Goal: Complete application form: Complete application form

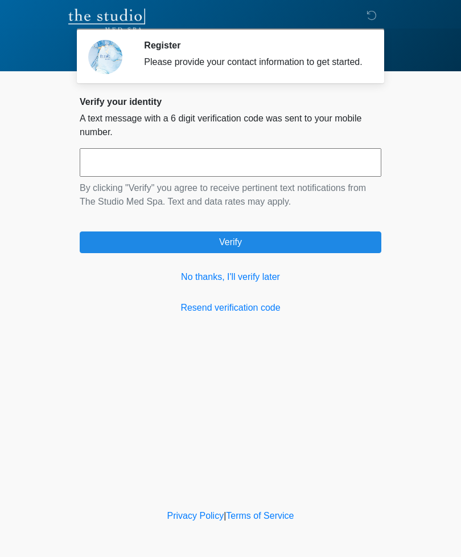
click at [345, 171] on input "text" at bounding box center [231, 162] width 302 height 28
type input "******"
click at [341, 253] on button "Verify" at bounding box center [231, 242] width 302 height 22
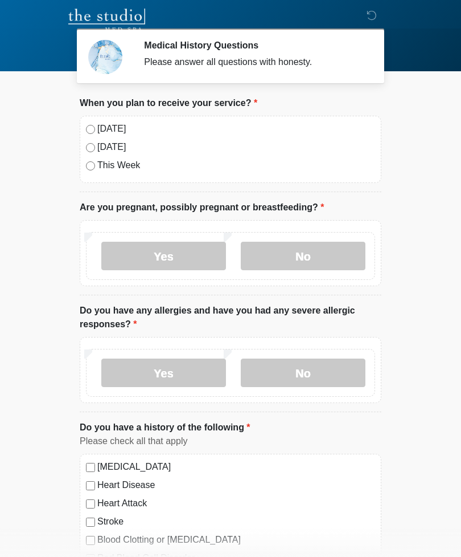
click at [277, 267] on label "No" at bounding box center [303, 256] width 125 height 28
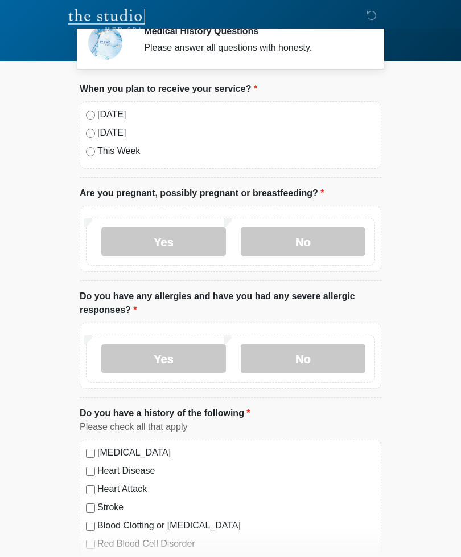
scroll to position [27, 0]
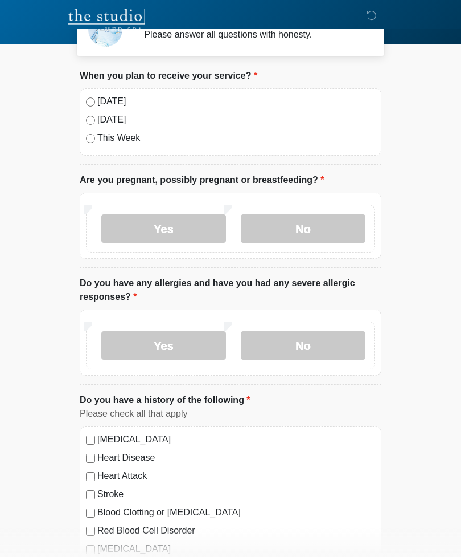
click at [255, 345] on label "No" at bounding box center [303, 345] width 125 height 28
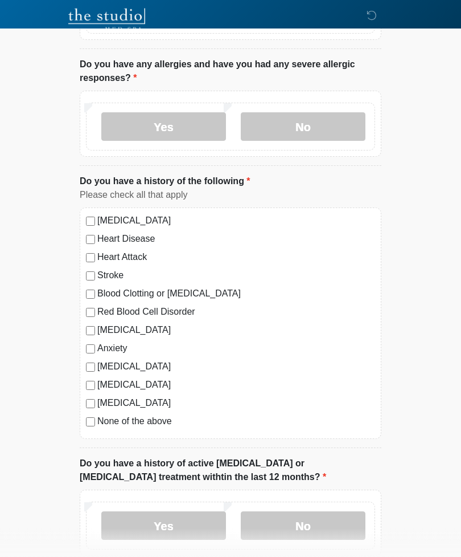
scroll to position [246, 0]
click at [85, 243] on div "[MEDICAL_DATA] Heart Disease Heart Attack Stroke Blood Clotting or [MEDICAL_DAT…" at bounding box center [231, 322] width 302 height 231
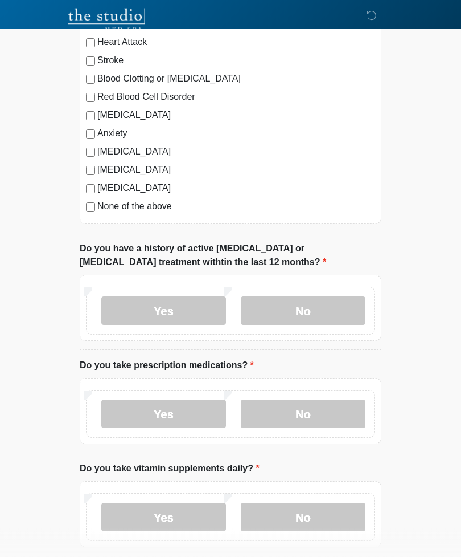
scroll to position [459, 0]
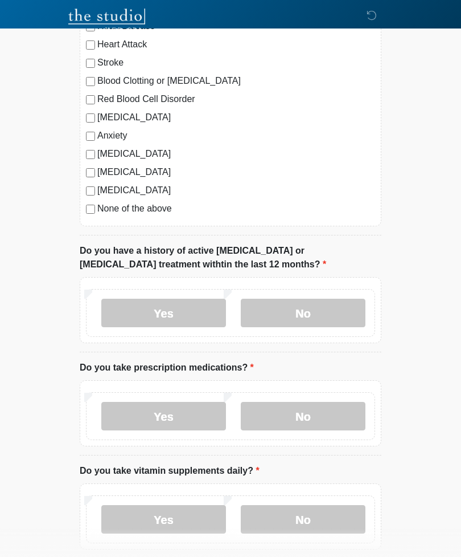
click at [343, 301] on label "No" at bounding box center [303, 312] width 125 height 28
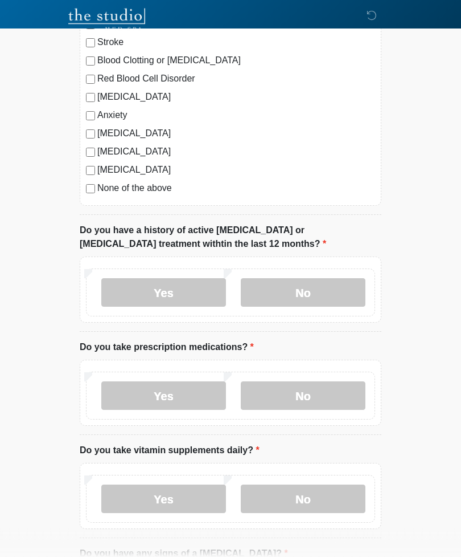
scroll to position [496, 0]
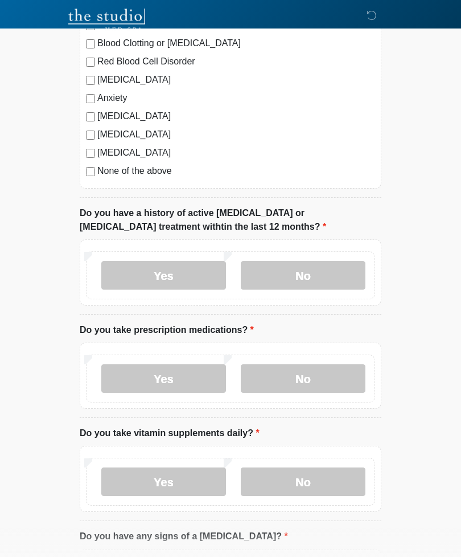
click at [329, 364] on label "No" at bounding box center [303, 378] width 125 height 28
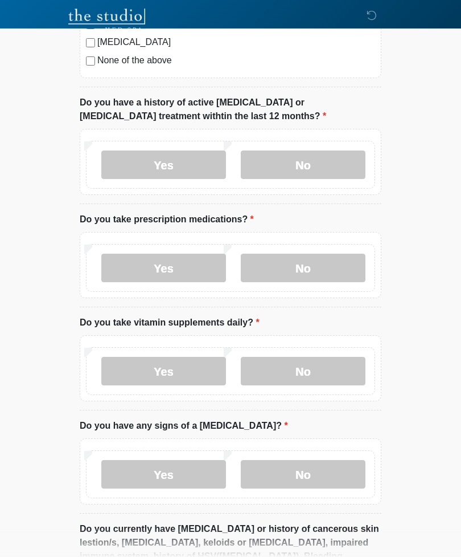
scroll to position [620, 0]
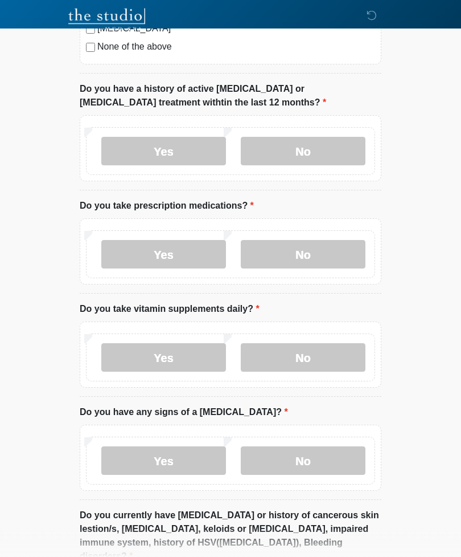
click at [339, 356] on label "No" at bounding box center [303, 357] width 125 height 28
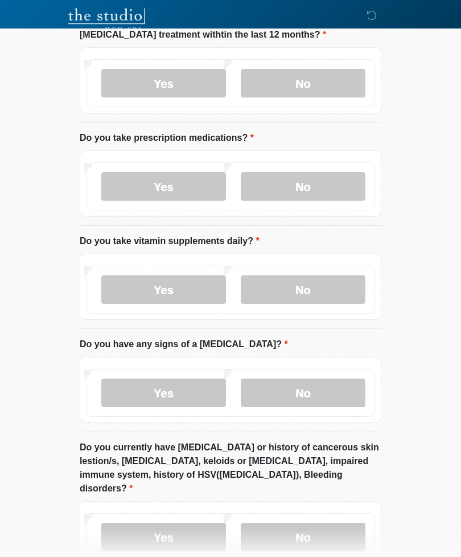
scroll to position [688, 0]
click at [348, 386] on label "No" at bounding box center [303, 392] width 125 height 28
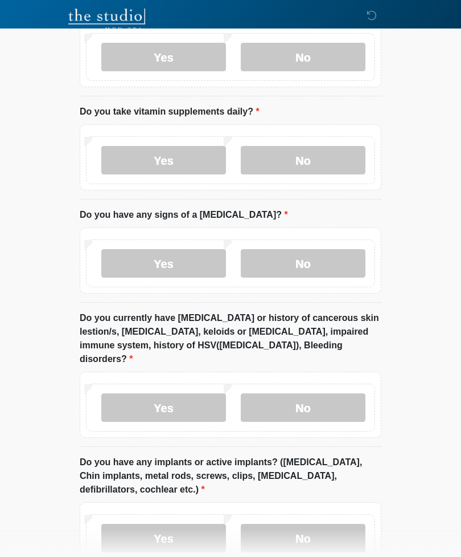
scroll to position [829, 0]
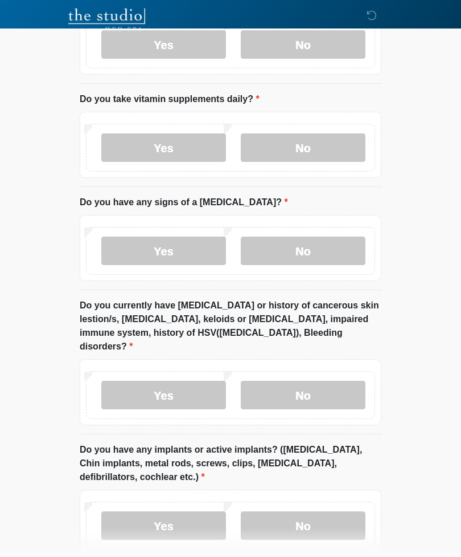
click at [346, 381] on label "No" at bounding box center [303, 395] width 125 height 28
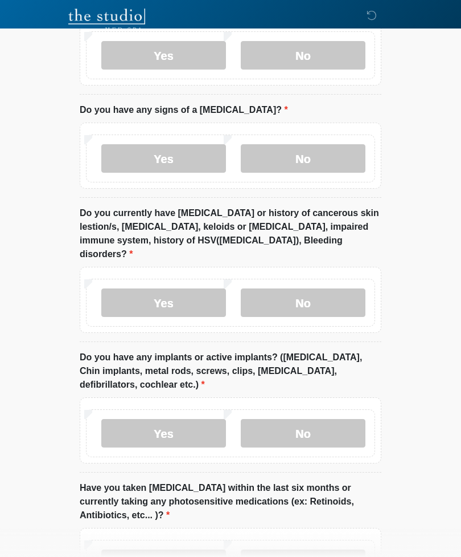
scroll to position [923, 0]
click at [342, 418] on label "No" at bounding box center [303, 432] width 125 height 28
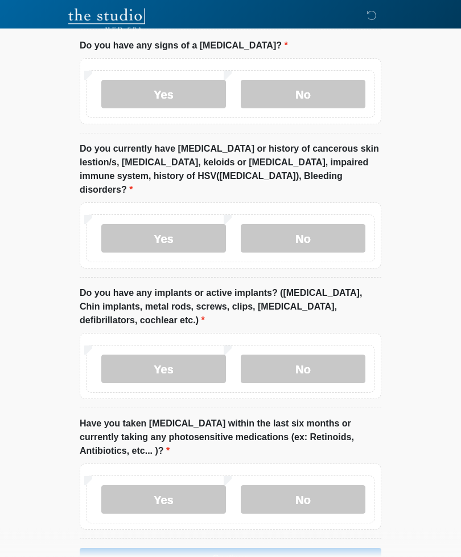
scroll to position [986, 0]
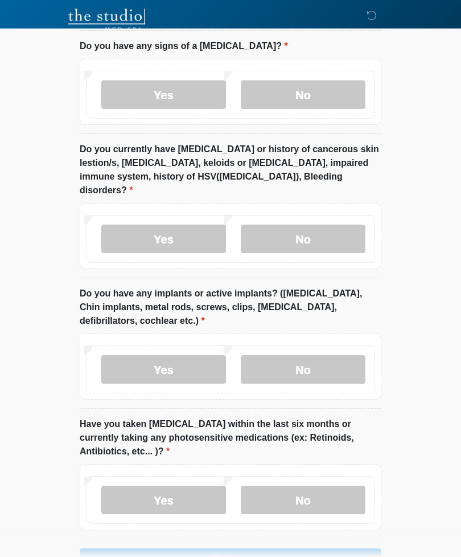
click at [317, 485] on label "No" at bounding box center [303, 499] width 125 height 28
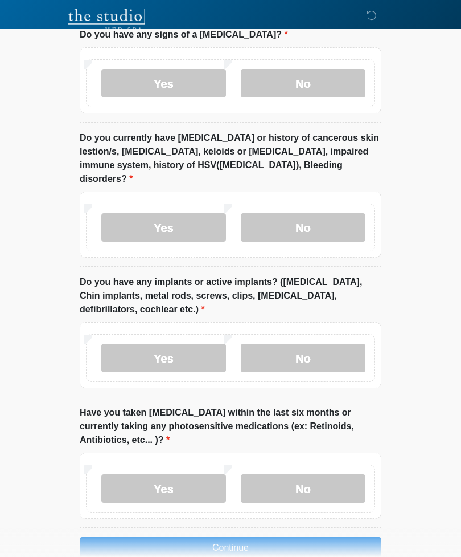
scroll to position [1008, 0]
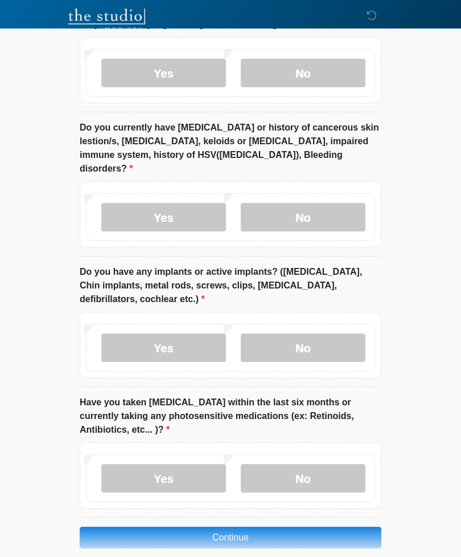
click at [317, 526] on button "Continue" at bounding box center [231, 537] width 302 height 22
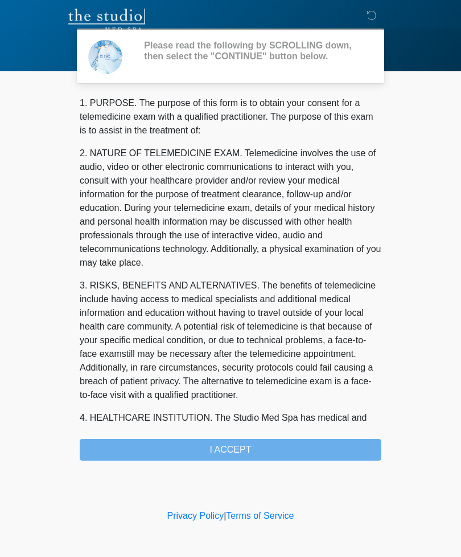
scroll to position [0, 0]
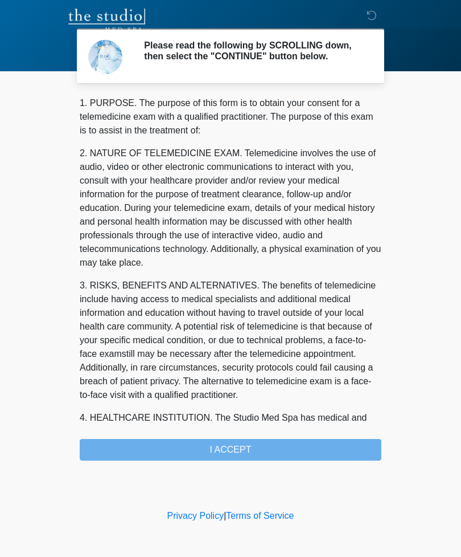
click at [323, 444] on div "1. PURPOSE. The purpose of this form is to obtain your consent for a telemedici…" at bounding box center [231, 278] width 302 height 364
click at [293, 452] on div "1. PURPOSE. The purpose of this form is to obtain your consent for a telemedici…" at bounding box center [231, 278] width 302 height 364
click at [268, 448] on div "1. PURPOSE. The purpose of this form is to obtain your consent for a telemedici…" at bounding box center [231, 278] width 302 height 364
click at [236, 454] on div "1. PURPOSE. The purpose of this form is to obtain your consent for a telemedici…" at bounding box center [231, 278] width 302 height 364
click at [237, 455] on div "1. PURPOSE. The purpose of this form is to obtain your consent for a telemedici…" at bounding box center [231, 278] width 302 height 364
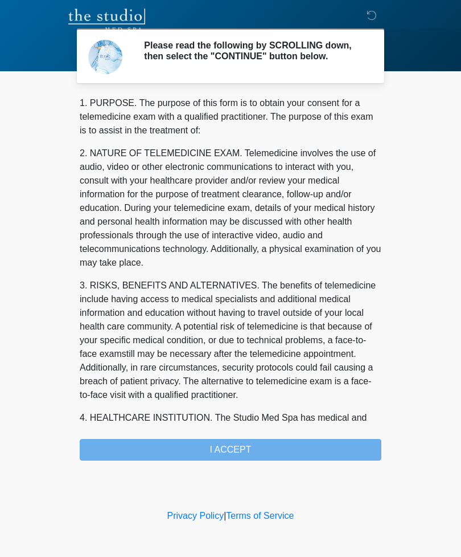
click at [244, 450] on div "1. PURPOSE. The purpose of this form is to obtain your consent for a telemedici…" at bounding box center [231, 278] width 302 height 364
click at [234, 455] on div "1. PURPOSE. The purpose of this form is to obtain your consent for a telemedici…" at bounding box center [231, 278] width 302 height 364
click at [237, 451] on div "1. PURPOSE. The purpose of this form is to obtain your consent for a telemedici…" at bounding box center [231, 278] width 302 height 364
click at [264, 459] on div "1. PURPOSE. The purpose of this form is to obtain your consent for a telemedici…" at bounding box center [231, 278] width 302 height 364
click at [238, 451] on div "1. PURPOSE. The purpose of this form is to obtain your consent for a telemedici…" at bounding box center [231, 278] width 302 height 364
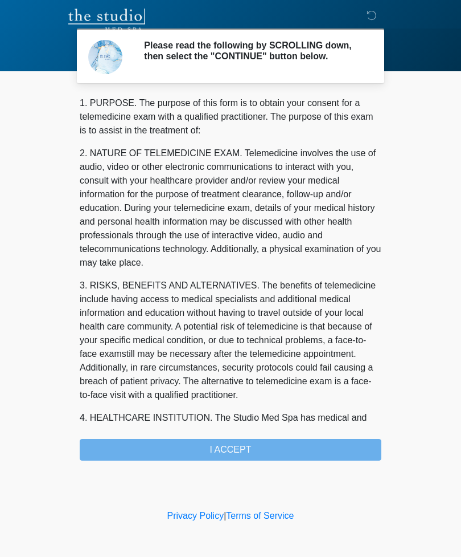
click at [238, 451] on div "1. PURPOSE. The purpose of this form is to obtain your consent for a telemedici…" at bounding box center [231, 278] width 302 height 364
click at [228, 456] on div "1. PURPOSE. The purpose of this form is to obtain your consent for a telemedici…" at bounding box center [231, 278] width 302 height 364
click at [219, 449] on div "1. PURPOSE. The purpose of this form is to obtain your consent for a telemedici…" at bounding box center [231, 278] width 302 height 364
click at [219, 448] on div "1. PURPOSE. The purpose of this form is to obtain your consent for a telemedici…" at bounding box center [231, 278] width 302 height 364
click at [220, 460] on div "1. PURPOSE. The purpose of this form is to obtain your consent for a telemedici…" at bounding box center [231, 278] width 302 height 364
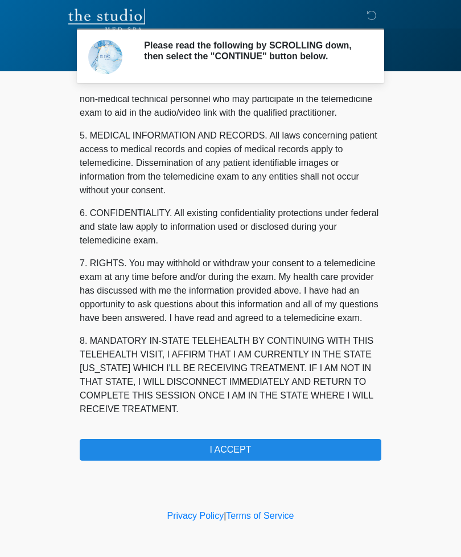
scroll to position [346, 0]
click at [252, 453] on button "I ACCEPT" at bounding box center [231, 450] width 302 height 22
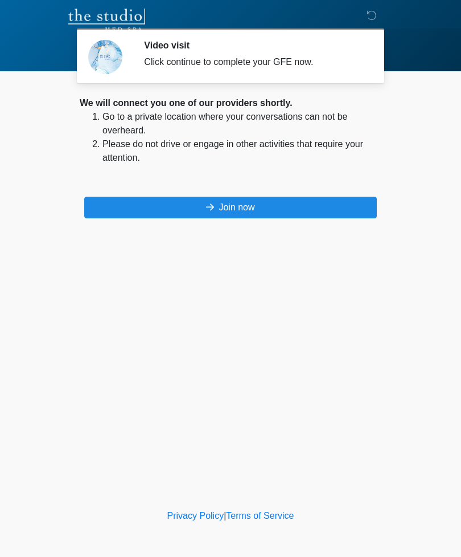
click at [251, 204] on button "Join now" at bounding box center [230, 208] width 293 height 22
